Goal: Check status

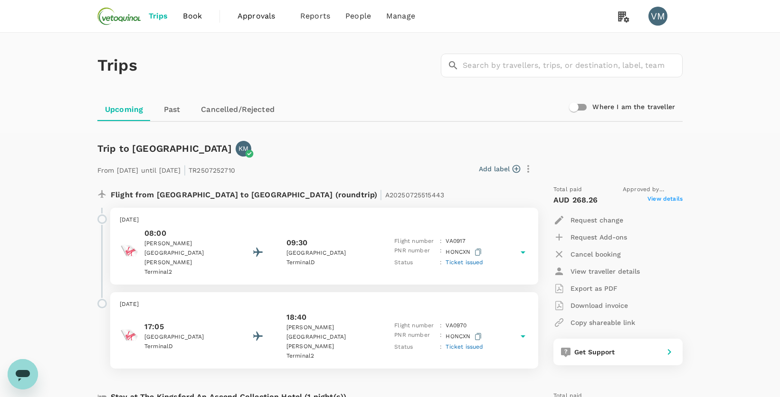
click at [158, 12] on span "Trips" at bounding box center [158, 15] width 19 height 11
click at [169, 111] on link "Past" at bounding box center [172, 109] width 43 height 23
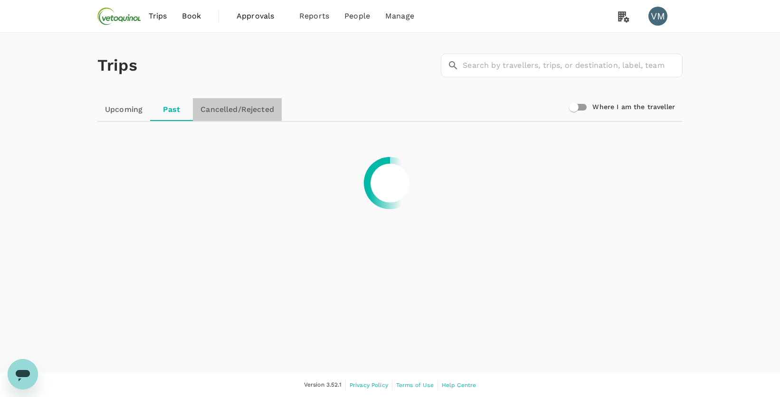
click at [229, 106] on link "Cancelled/Rejected" at bounding box center [237, 109] width 89 height 23
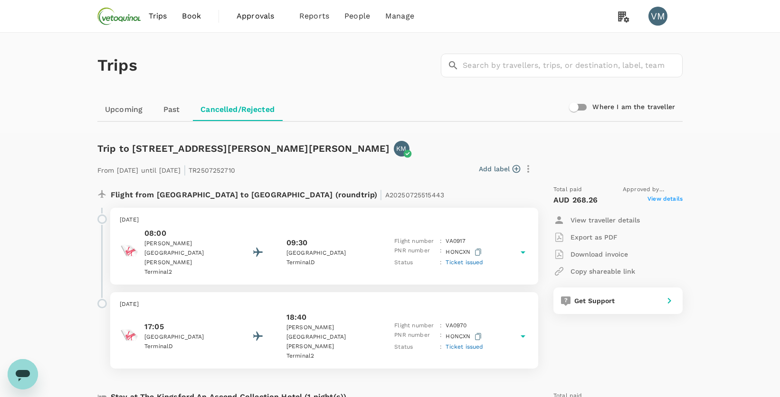
click at [124, 110] on link "Upcoming" at bounding box center [123, 109] width 53 height 23
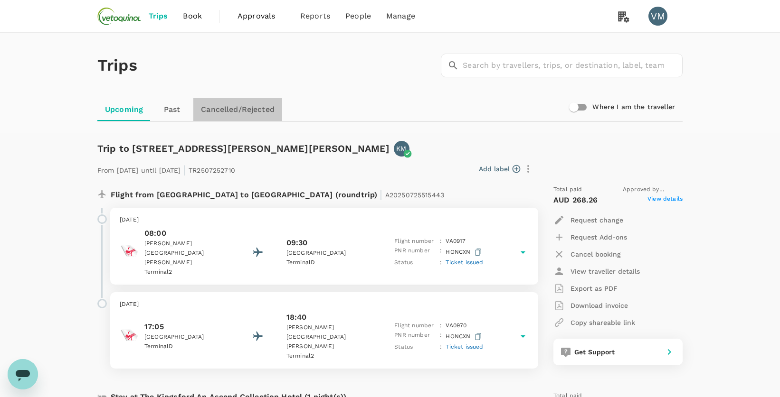
click at [243, 109] on link "Cancelled/Rejected" at bounding box center [237, 109] width 89 height 23
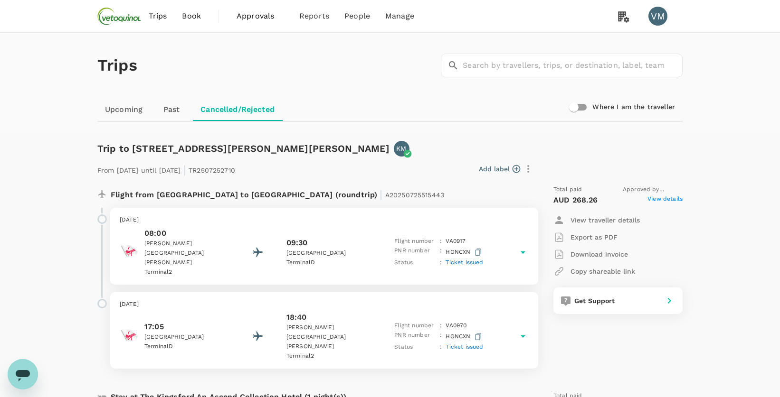
click at [123, 110] on link "Upcoming" at bounding box center [123, 109] width 53 height 23
